Goal: Task Accomplishment & Management: Complete application form

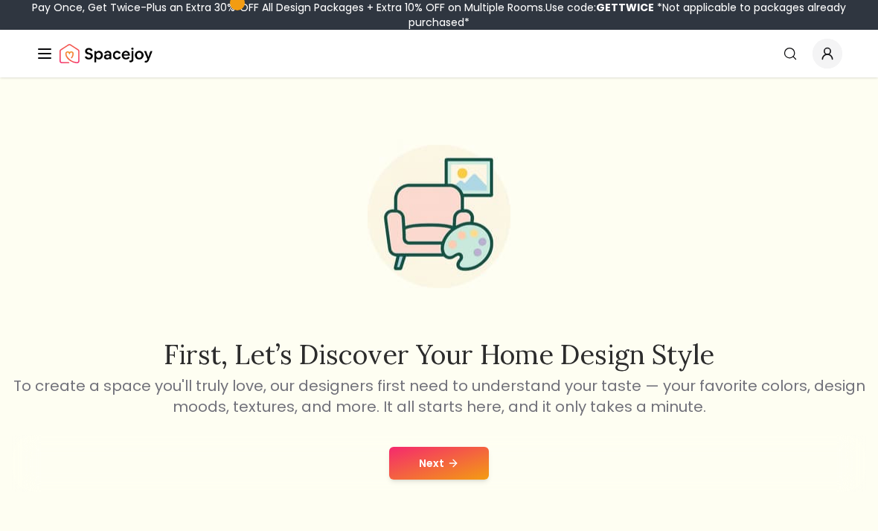
click at [450, 456] on button "Next" at bounding box center [439, 463] width 100 height 33
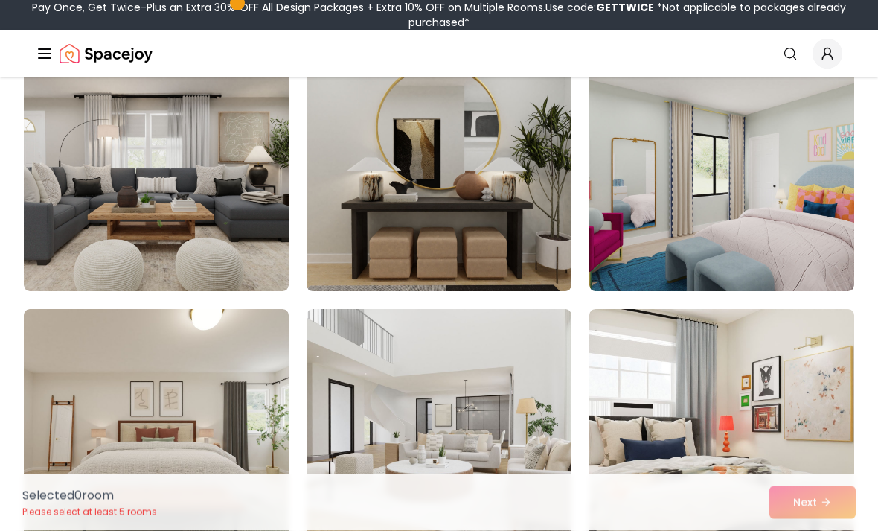
scroll to position [1174, 0]
click at [812, 208] on img at bounding box center [721, 172] width 265 height 238
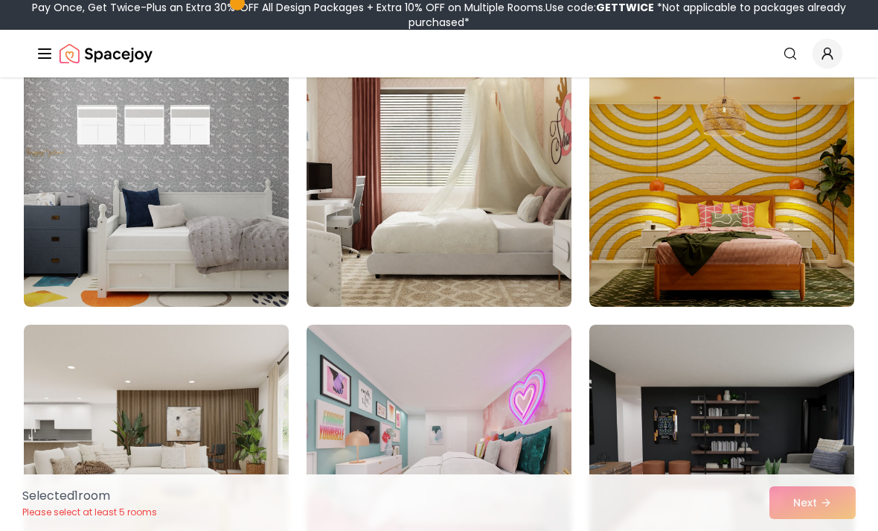
scroll to position [3987, 0]
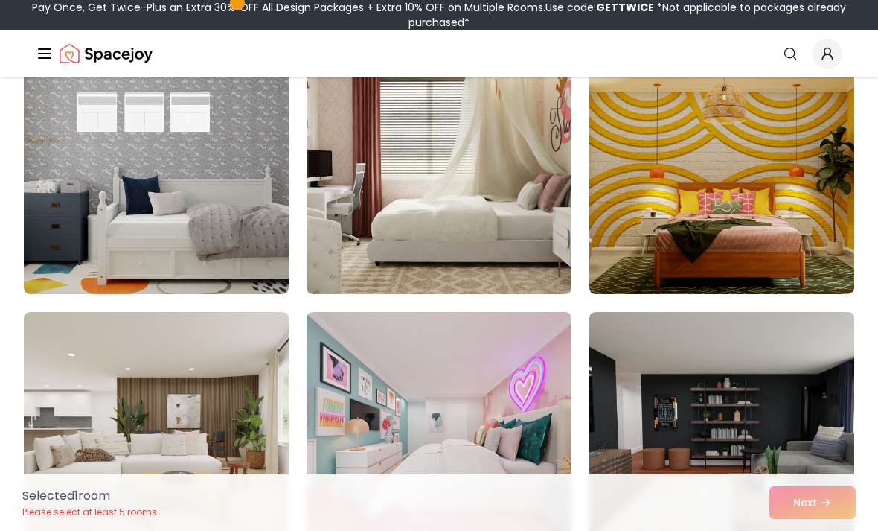
click at [812, 194] on img at bounding box center [721, 175] width 265 height 238
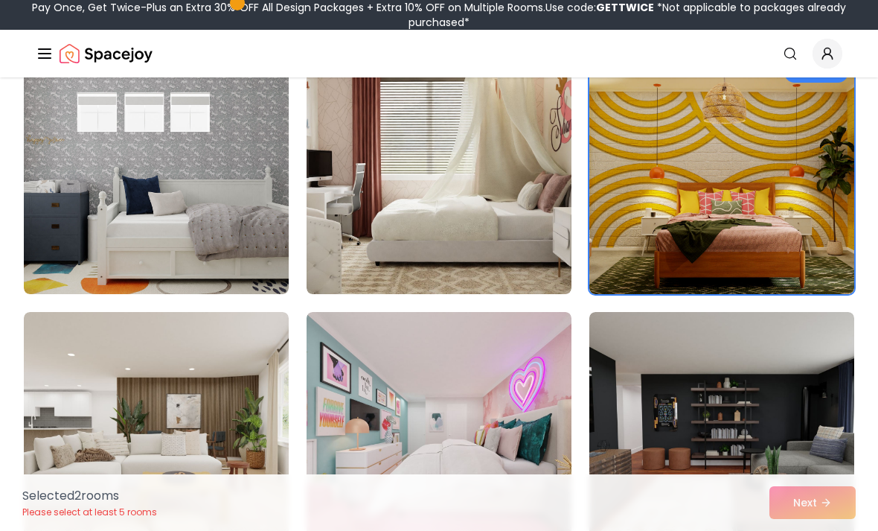
click at [797, 181] on img at bounding box center [721, 175] width 265 height 238
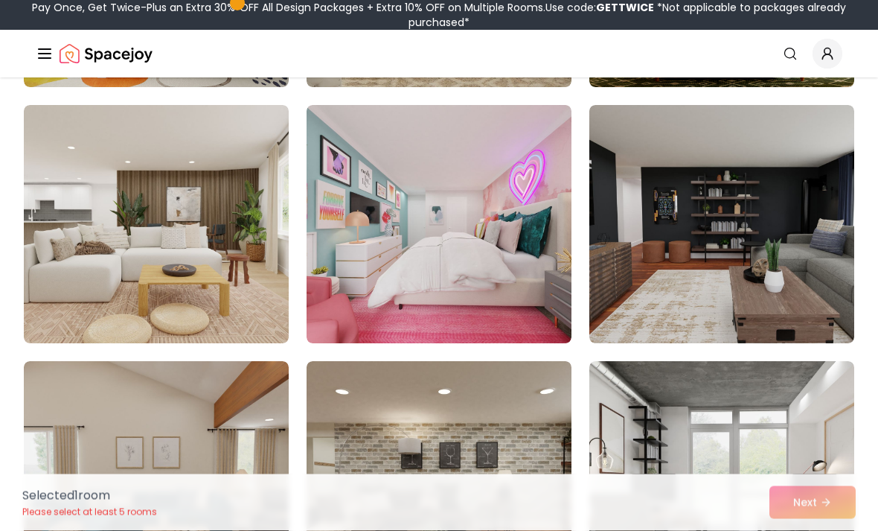
scroll to position [4194, 0]
click at [458, 194] on img at bounding box center [439, 224] width 265 height 238
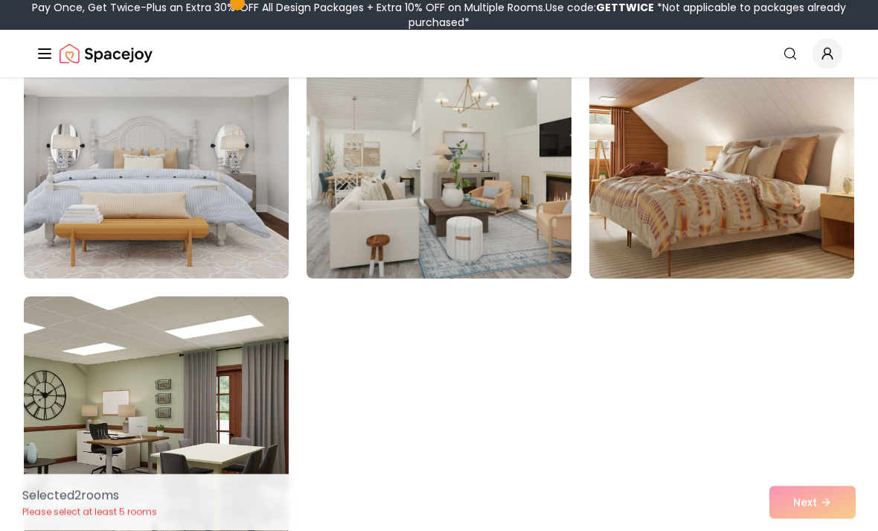
scroll to position [8356, 0]
click at [828, 530] on div "Selected 2 room s Please select at least 5 rooms Next" at bounding box center [438, 502] width 857 height 57
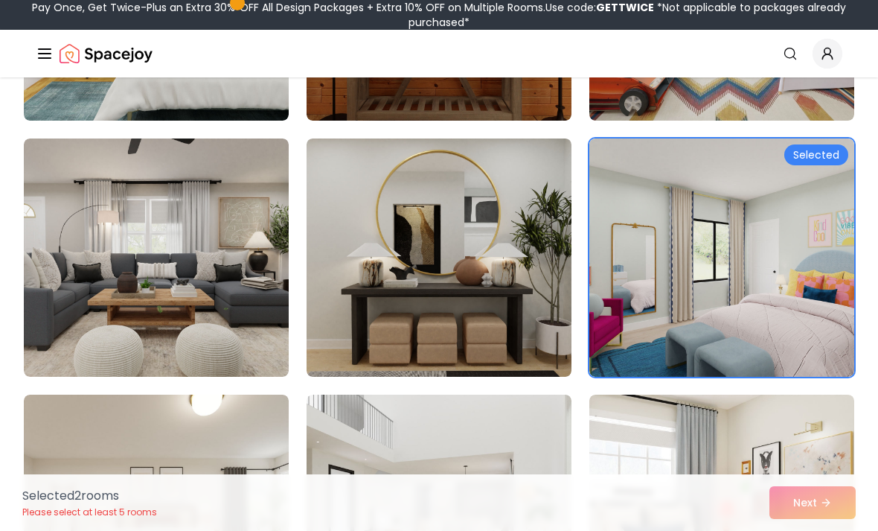
scroll to position [1087, 0]
click at [845, 500] on div "Selected 2 room s Please select at least 5 rooms Next" at bounding box center [438, 502] width 857 height 57
click at [824, 499] on div "Selected 2 room s Please select at least 5 rooms Next" at bounding box center [438, 502] width 857 height 57
click at [817, 504] on div "Selected 2 room s Please select at least 5 rooms Next" at bounding box center [438, 502] width 857 height 57
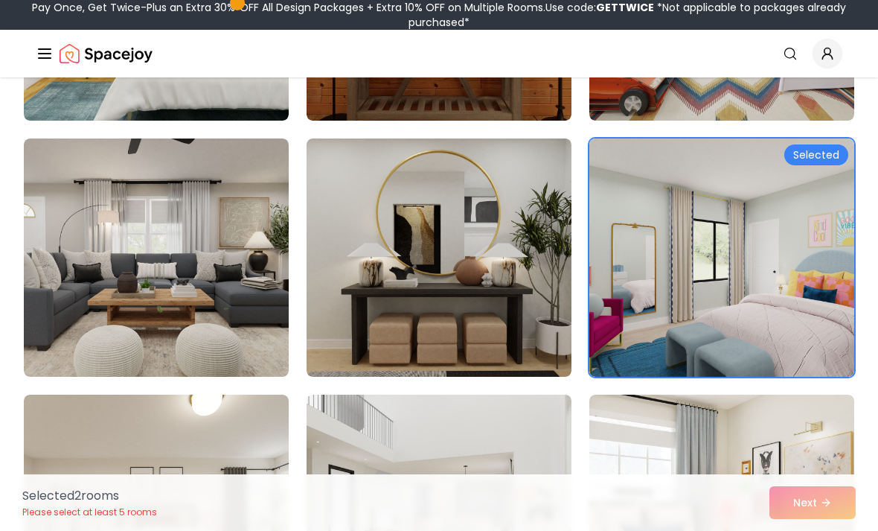
click at [825, 308] on img at bounding box center [721, 257] width 265 height 238
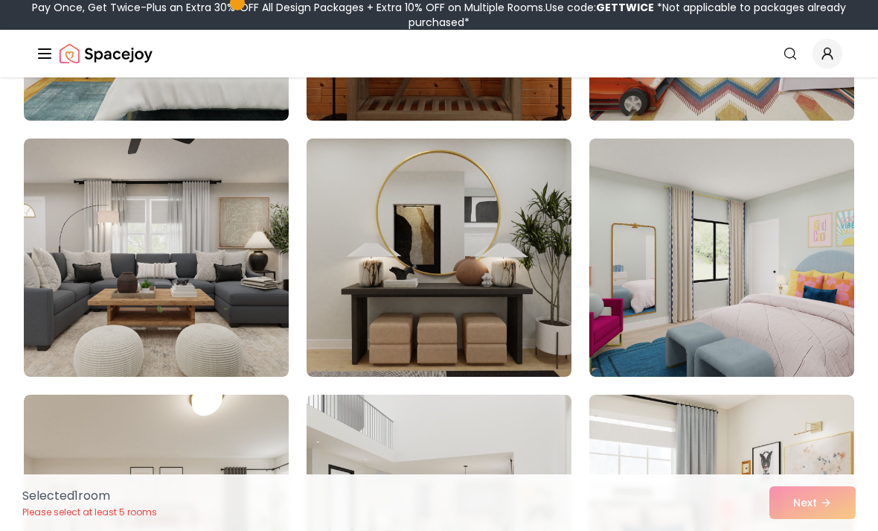
click at [833, 500] on div "Selected 1 room Please select at least 5 rooms Next" at bounding box center [438, 502] width 857 height 57
click at [831, 316] on img at bounding box center [721, 257] width 265 height 238
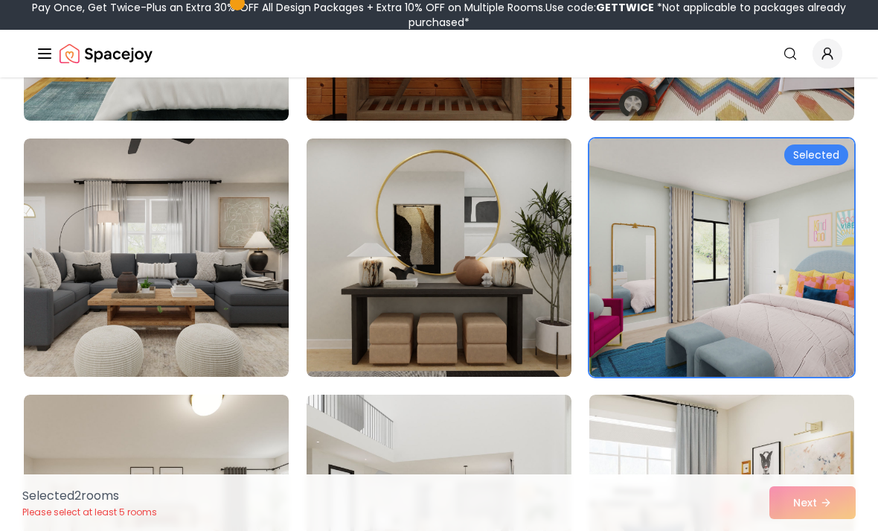
click at [830, 502] on div "Selected 2 room s Please select at least 5 rooms Next" at bounding box center [438, 502] width 857 height 57
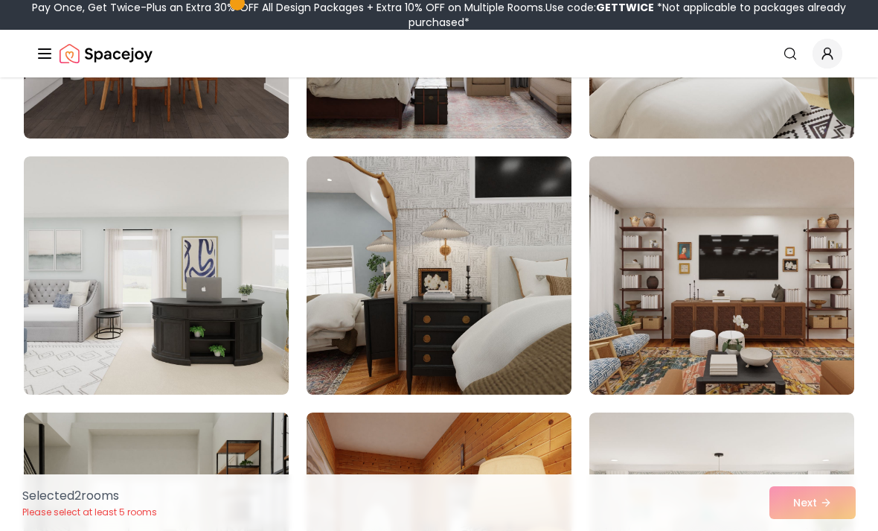
scroll to position [2609, 0]
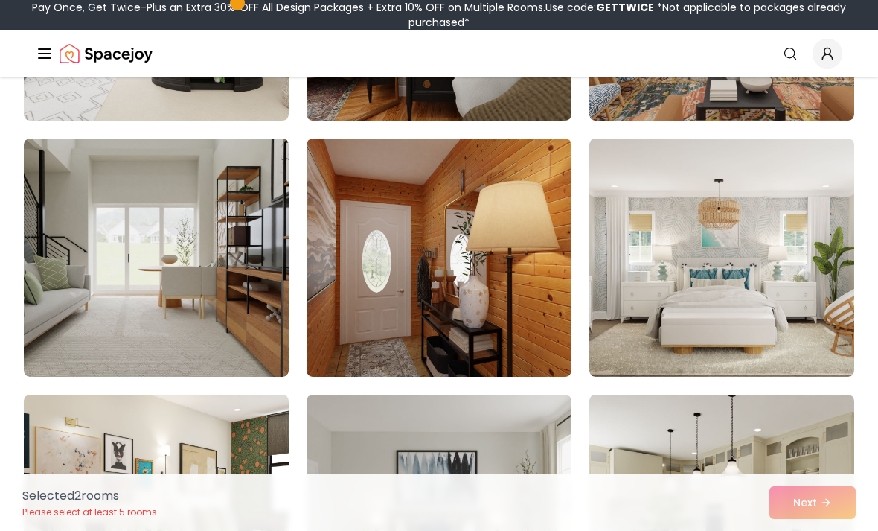
click at [818, 265] on img at bounding box center [721, 257] width 265 height 238
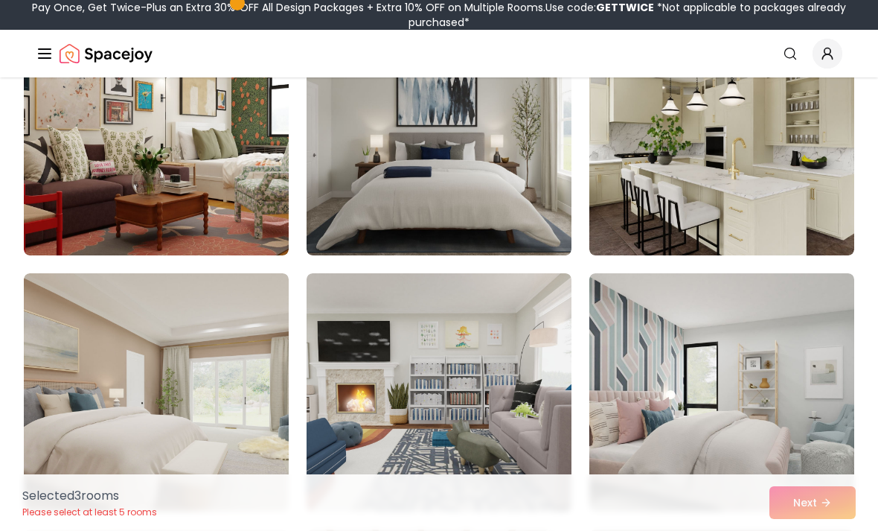
scroll to position [3212, 0]
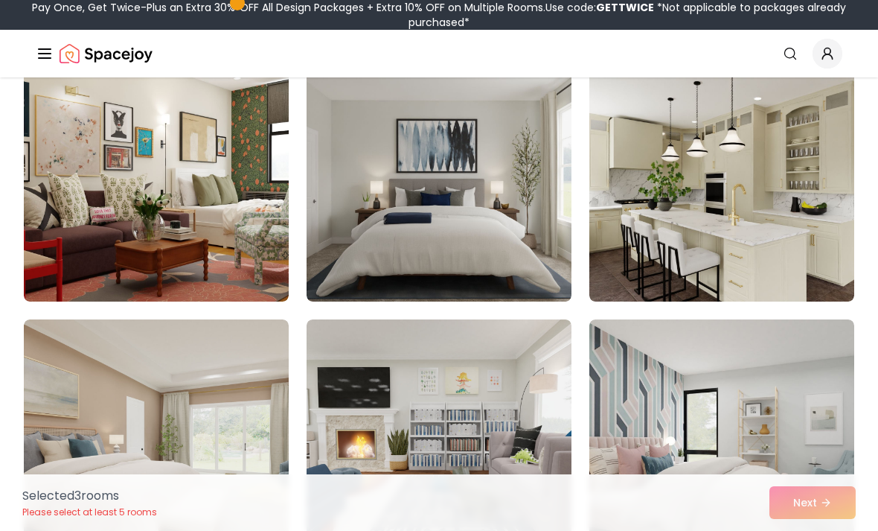
click at [819, 405] on img at bounding box center [721, 438] width 265 height 238
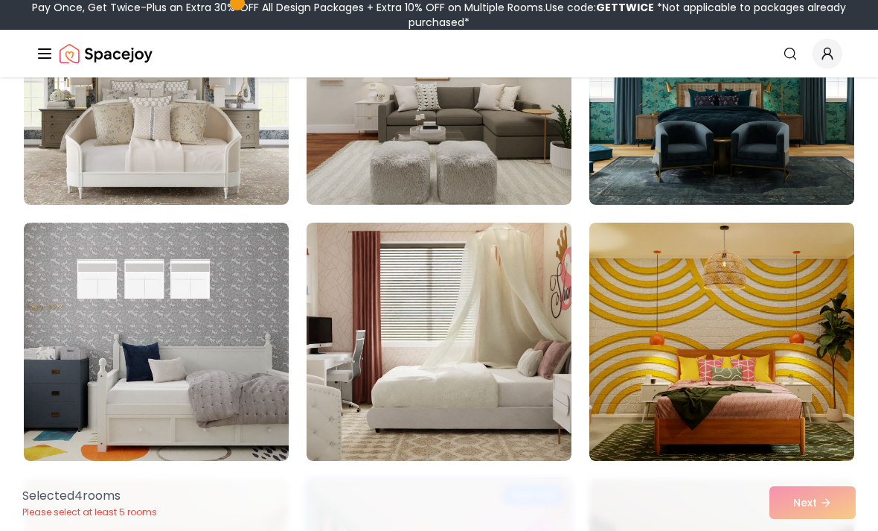
scroll to position [3823, 0]
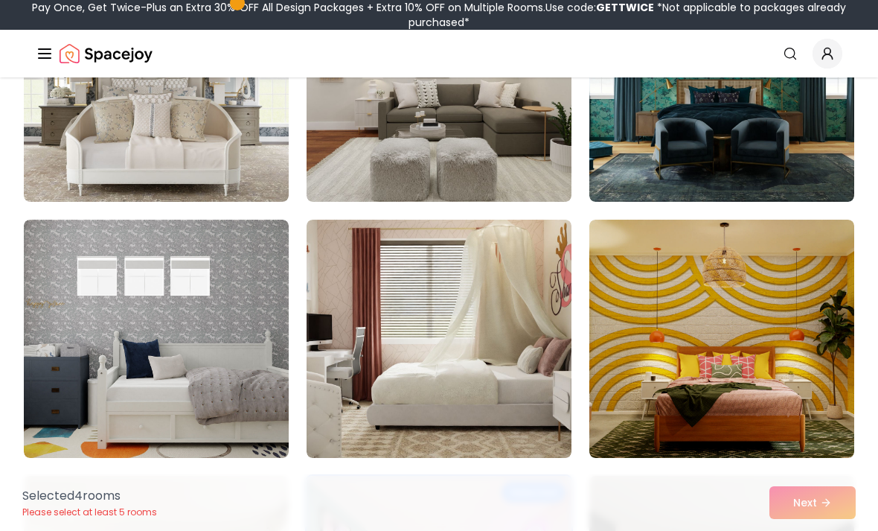
click at [810, 309] on img at bounding box center [721, 339] width 265 height 238
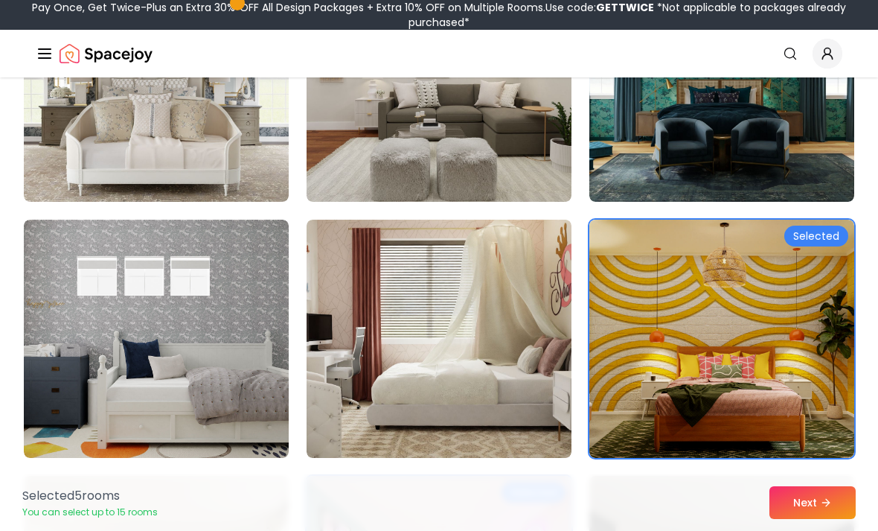
click at [832, 508] on icon at bounding box center [826, 502] width 12 height 12
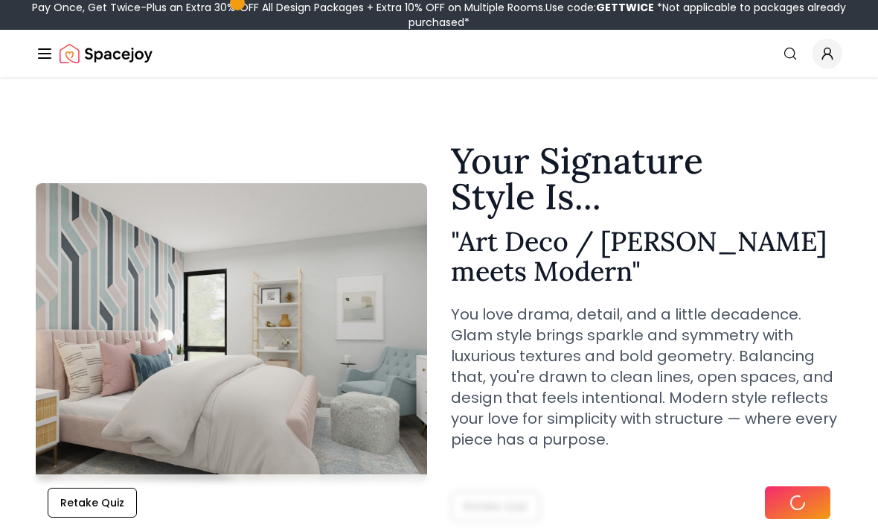
scroll to position [74, 0]
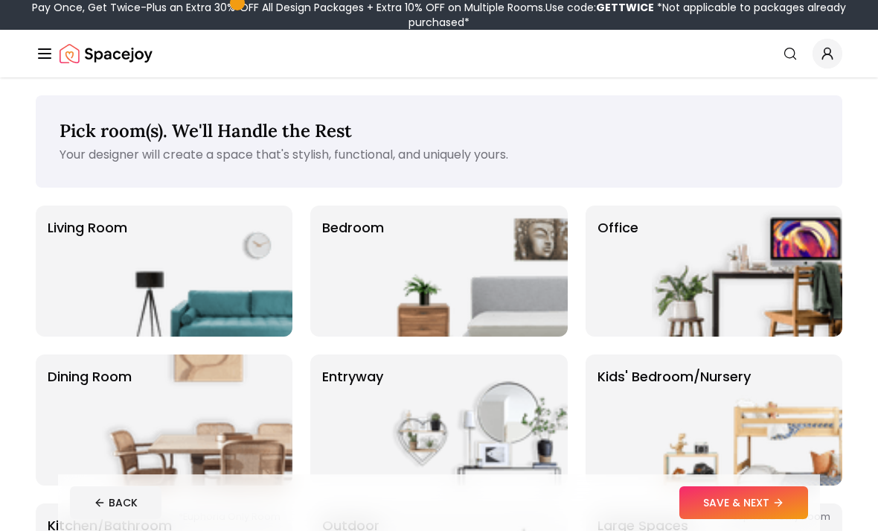
click at [764, 506] on button "SAVE & NEXT" at bounding box center [744, 502] width 129 height 33
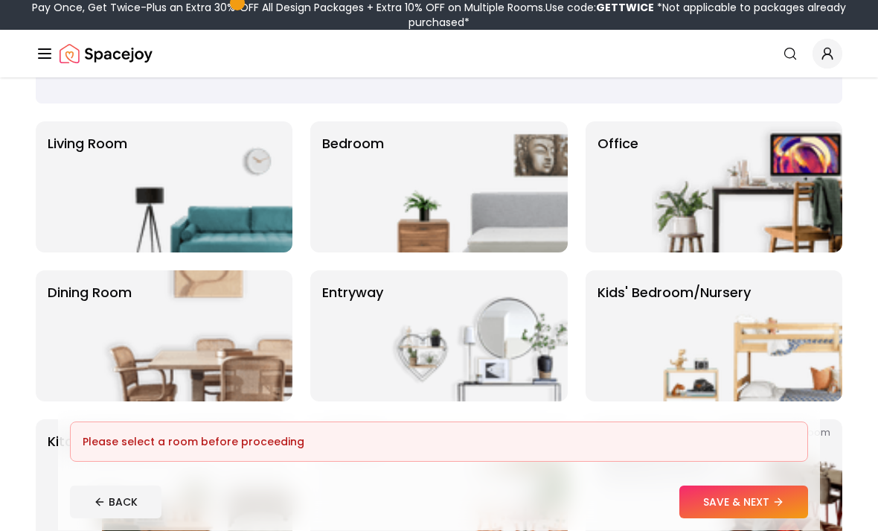
scroll to position [83, 0]
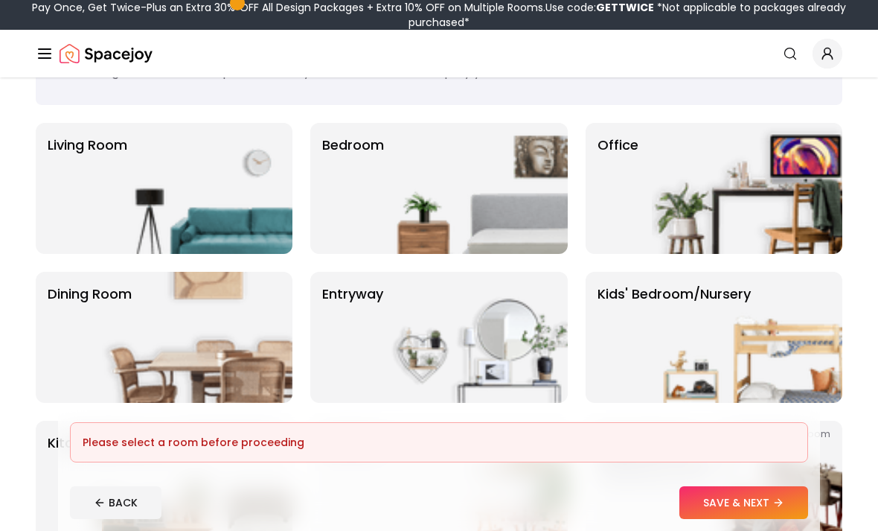
click at [507, 212] on img at bounding box center [472, 188] width 191 height 131
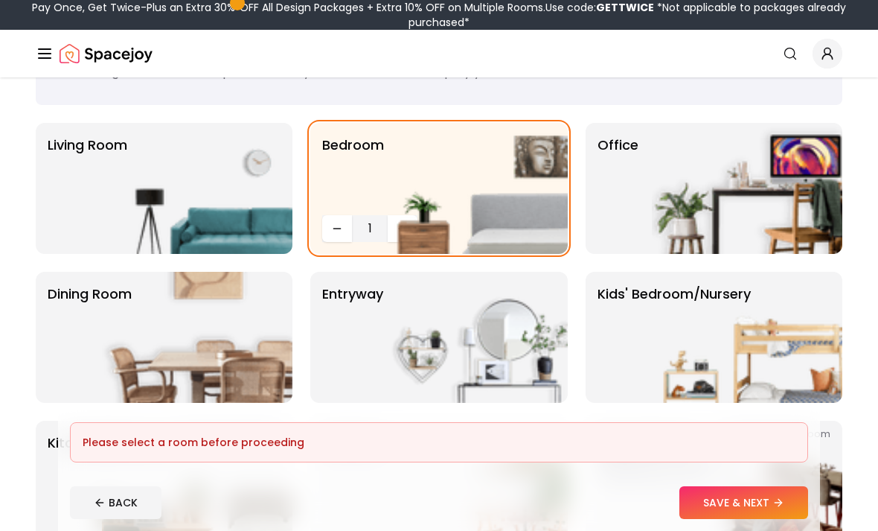
click at [767, 508] on button "SAVE & NEXT" at bounding box center [744, 502] width 129 height 33
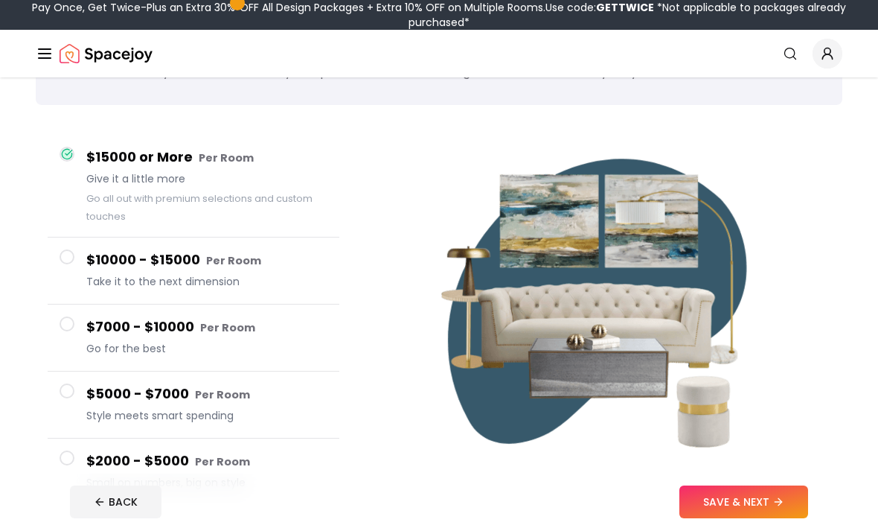
scroll to position [83, 0]
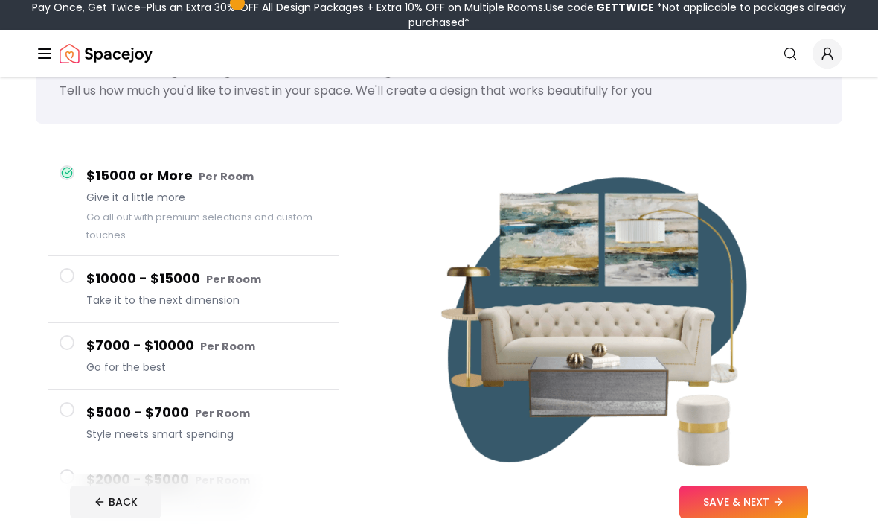
click at [789, 519] on button "SAVE & NEXT" at bounding box center [744, 502] width 129 height 33
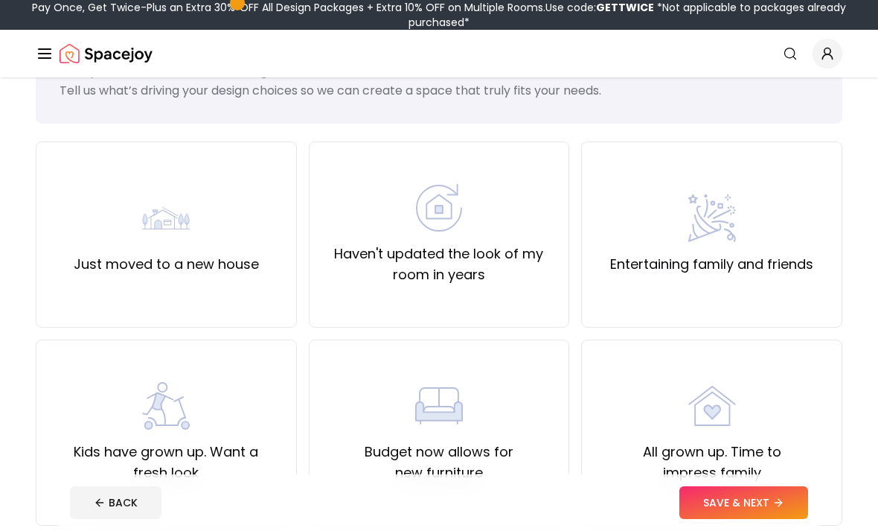
click at [774, 519] on button "SAVE & NEXT" at bounding box center [744, 502] width 129 height 33
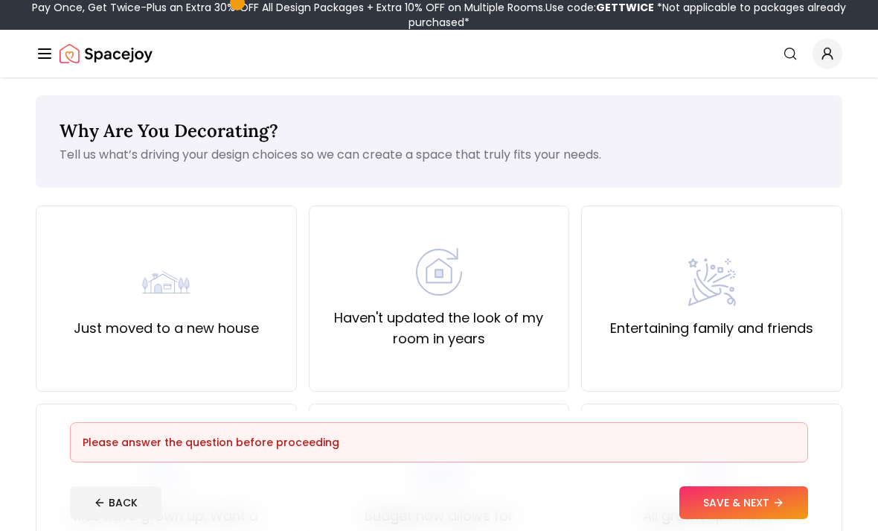
click at [126, 503] on button "BACK" at bounding box center [116, 502] width 92 height 33
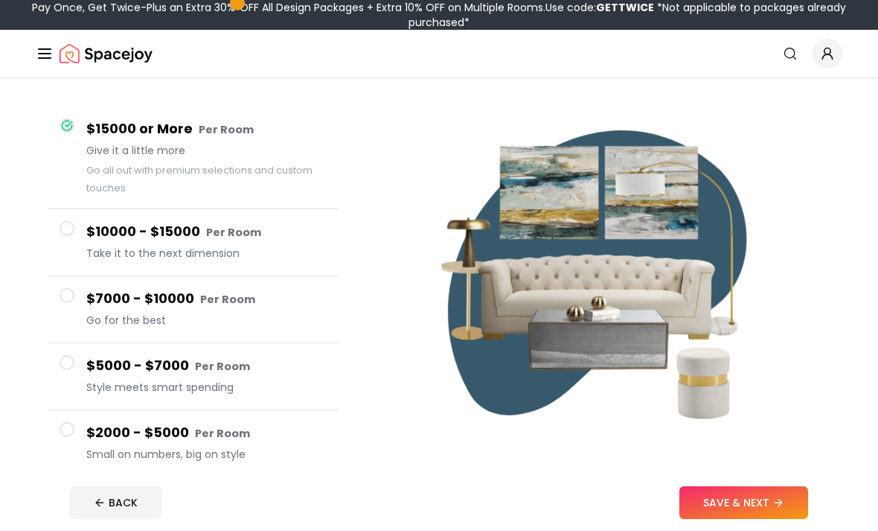
click at [130, 510] on button "BACK" at bounding box center [116, 502] width 92 height 33
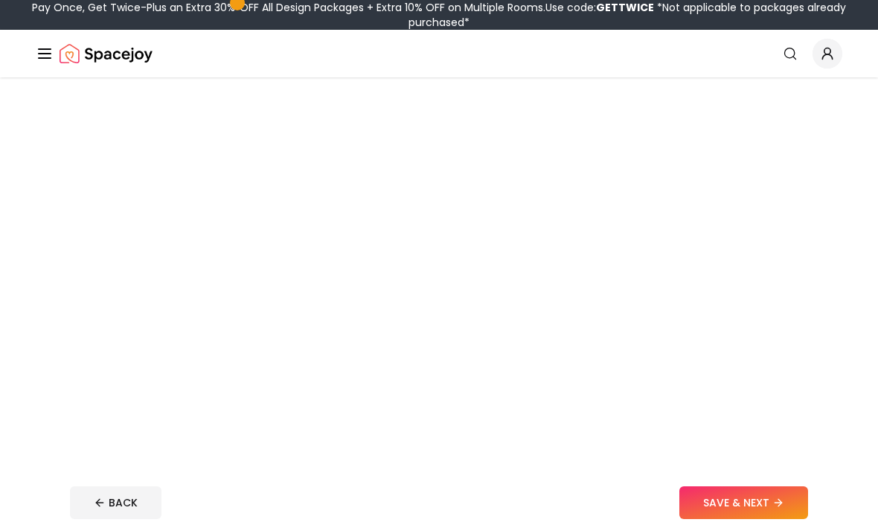
scroll to position [83, 0]
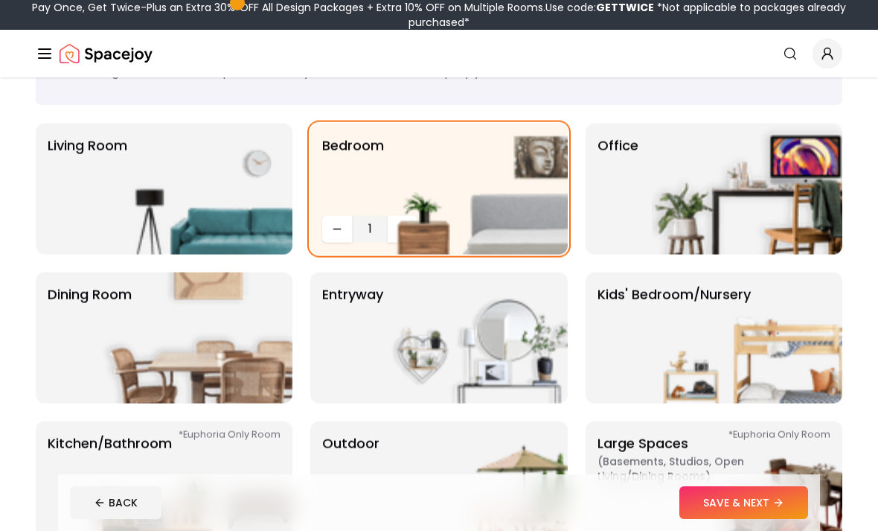
click at [124, 504] on button "BACK" at bounding box center [116, 502] width 92 height 33
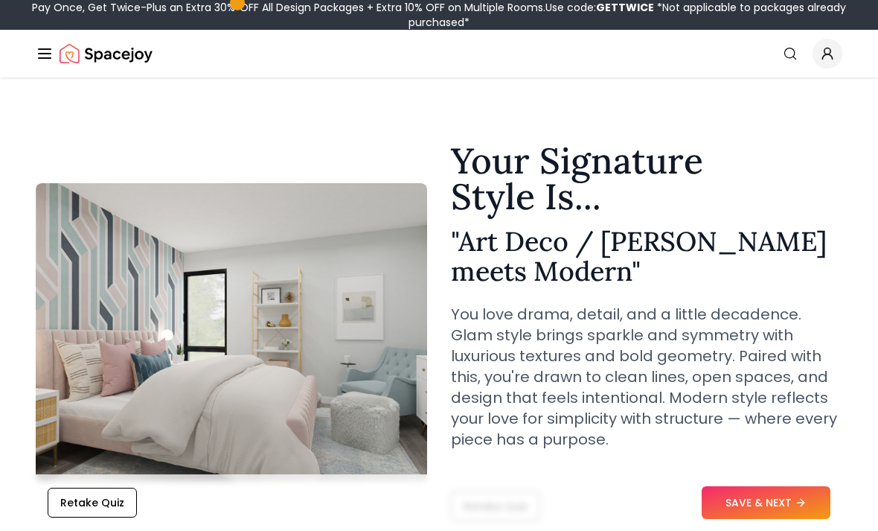
click at [113, 508] on button "Retake Quiz" at bounding box center [92, 503] width 89 height 30
